Goal: Task Accomplishment & Management: Use online tool/utility

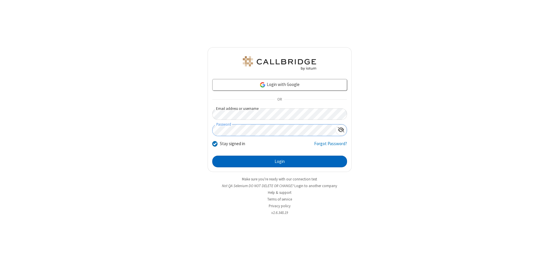
click at [279, 161] on button "Login" at bounding box center [279, 161] width 135 height 12
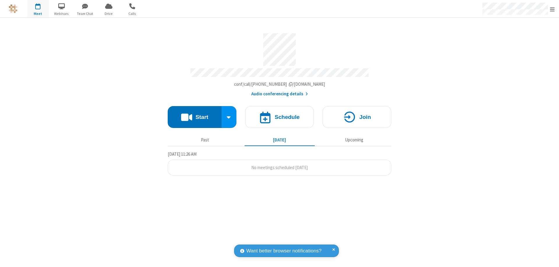
click at [194, 114] on button "Start" at bounding box center [195, 117] width 54 height 22
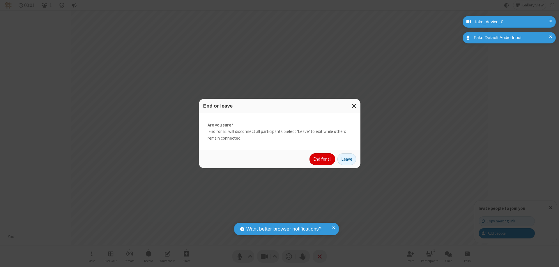
click at [323, 159] on button "End for all" at bounding box center [322, 159] width 26 height 12
